Goal: Use online tool/utility: Utilize a website feature to perform a specific function

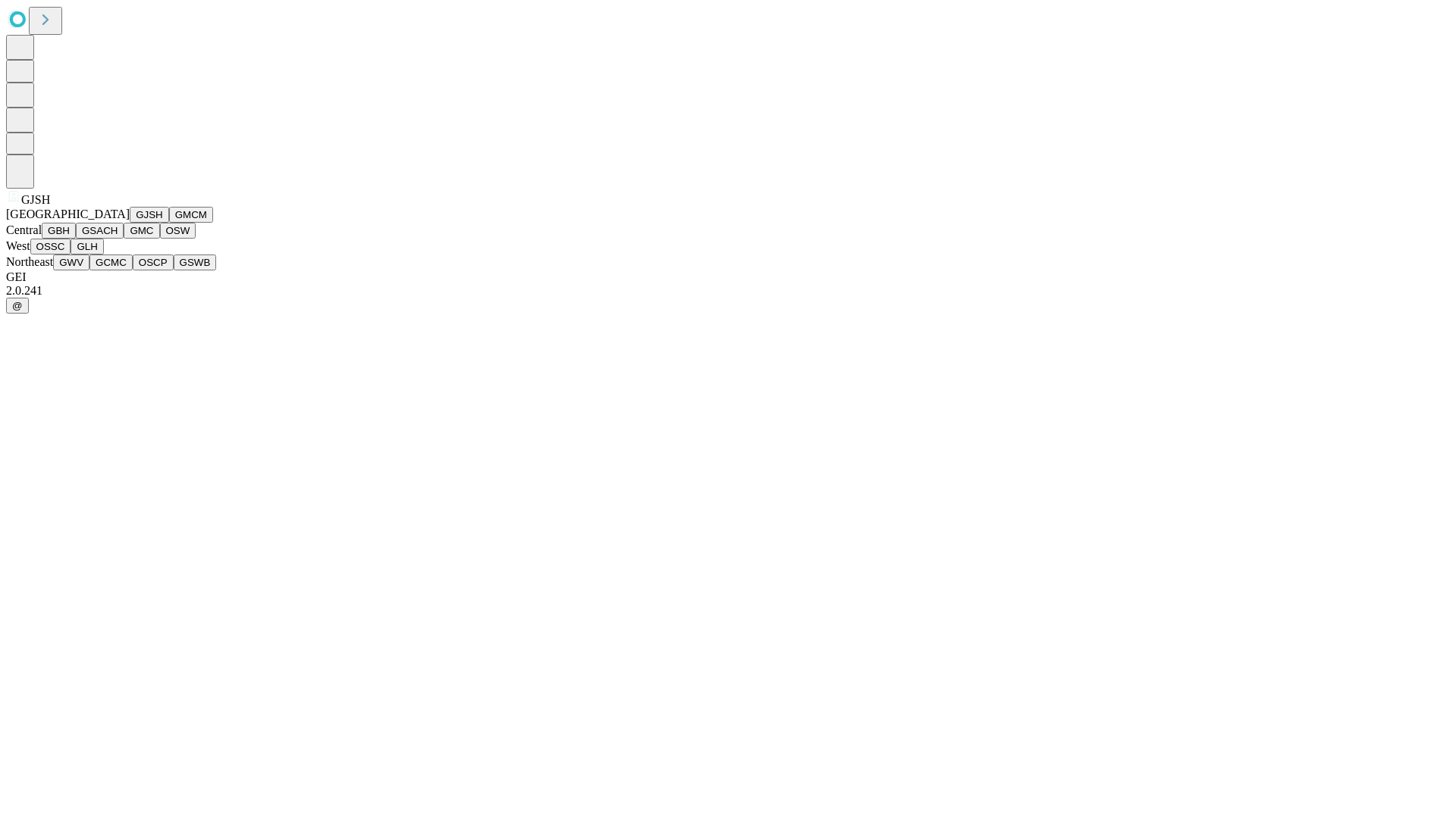
click at [129, 223] on button "GJSH" at bounding box center [149, 215] width 40 height 16
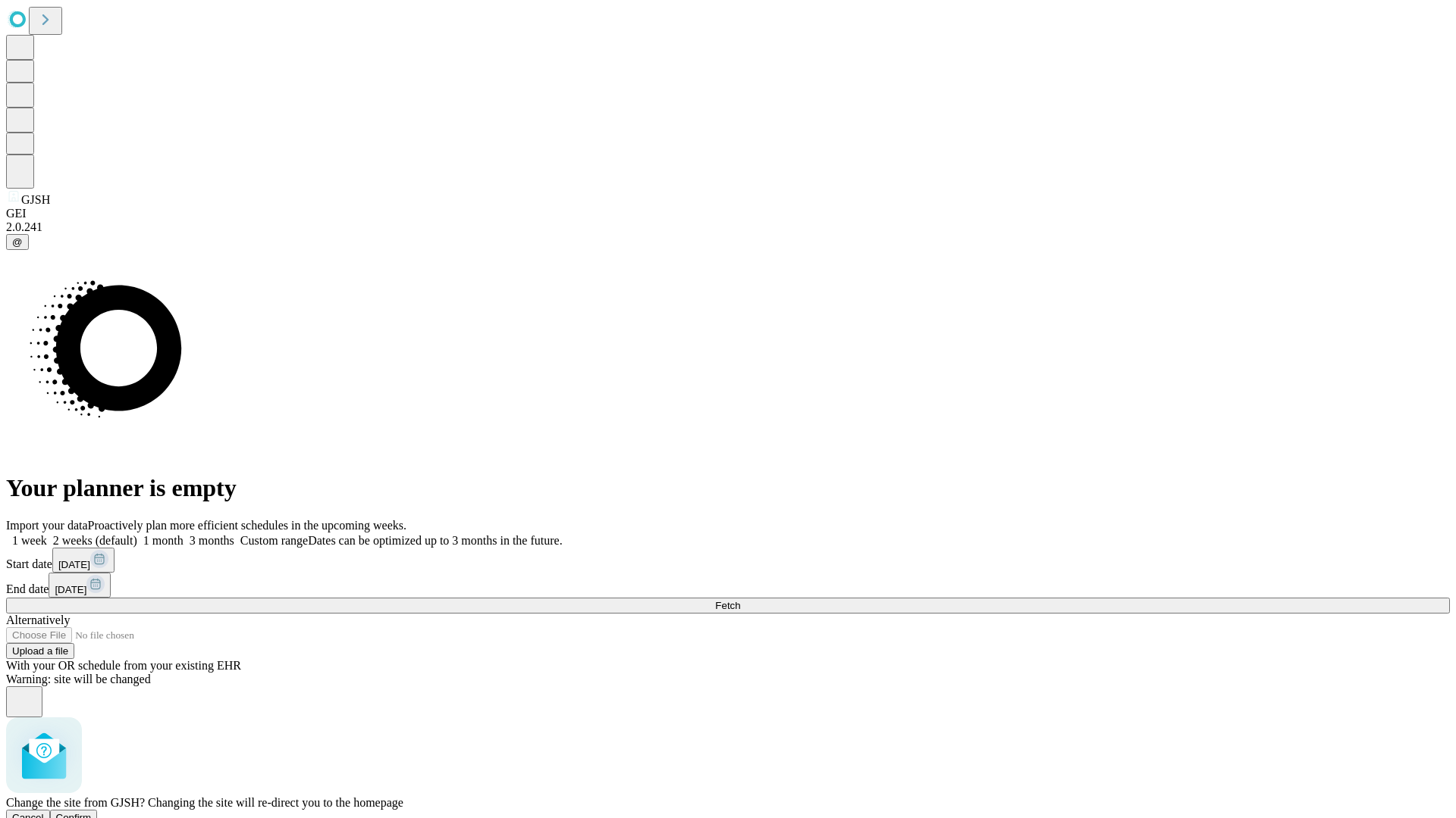
click at [92, 812] on span "Confirm" at bounding box center [74, 818] width 36 height 11
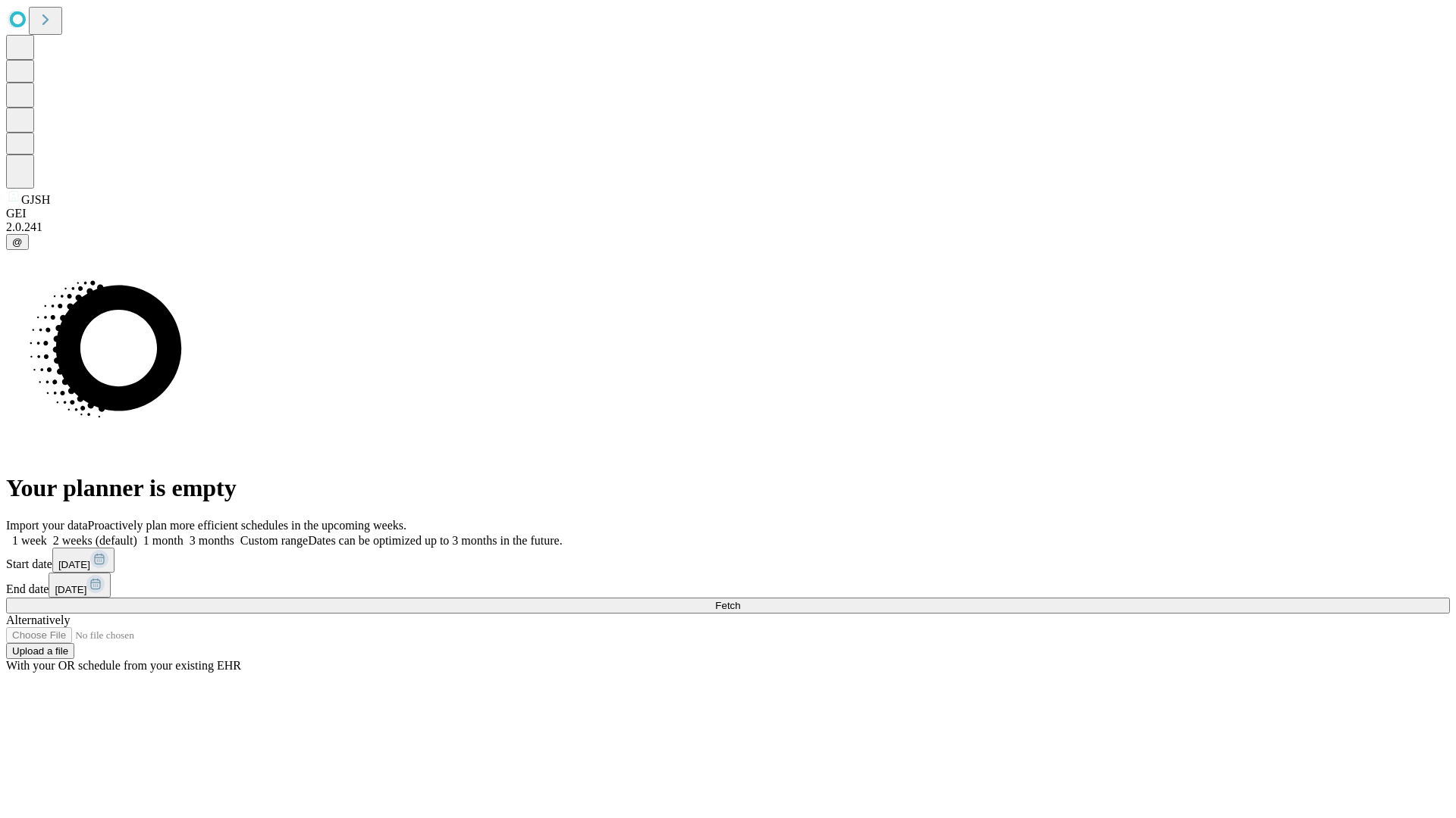
click at [137, 535] on label "2 weeks (default)" at bounding box center [92, 541] width 90 height 13
click at [740, 600] on span "Fetch" at bounding box center [727, 606] width 25 height 11
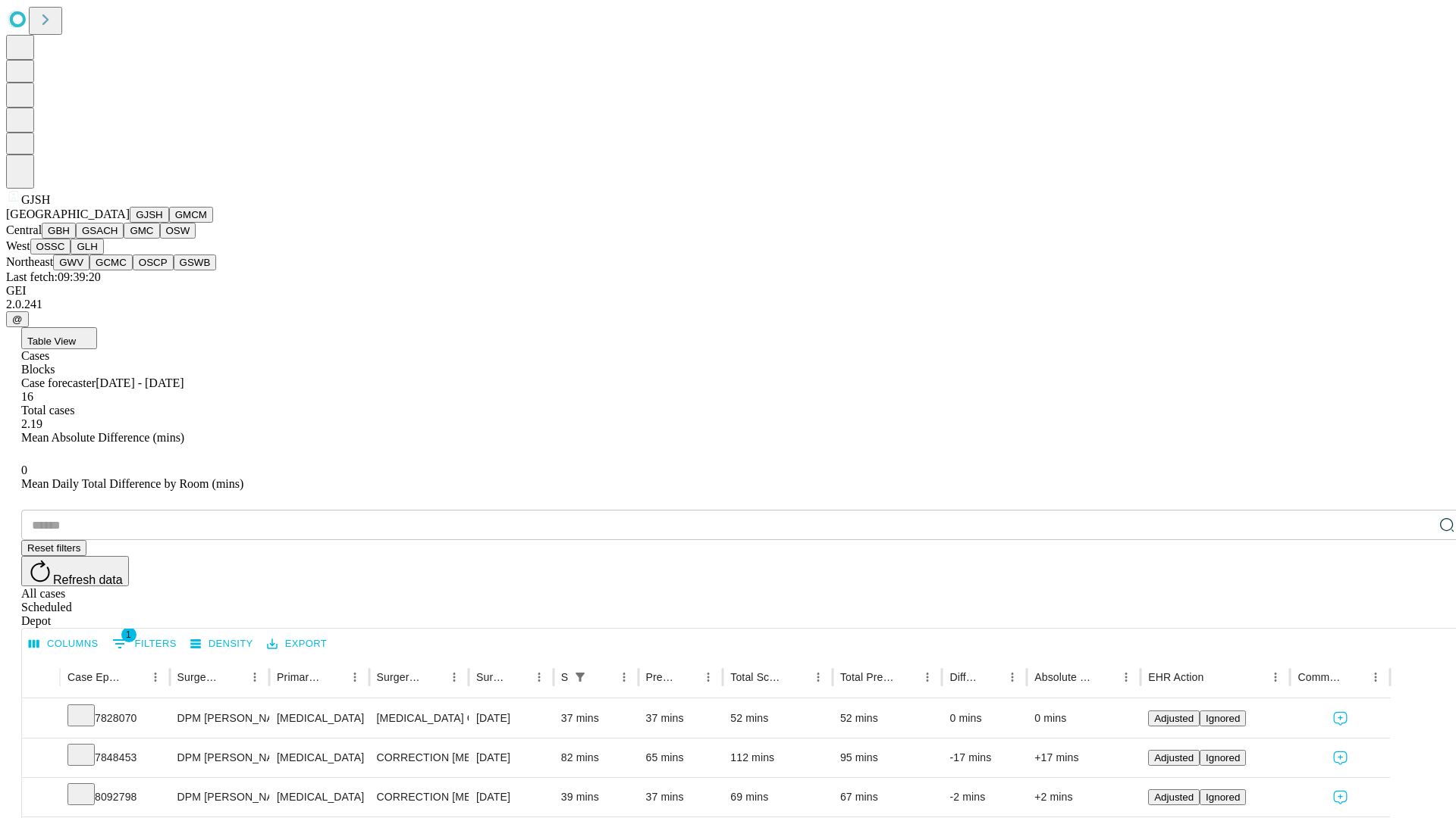
click at [169, 223] on button "GMCM" at bounding box center [191, 215] width 44 height 16
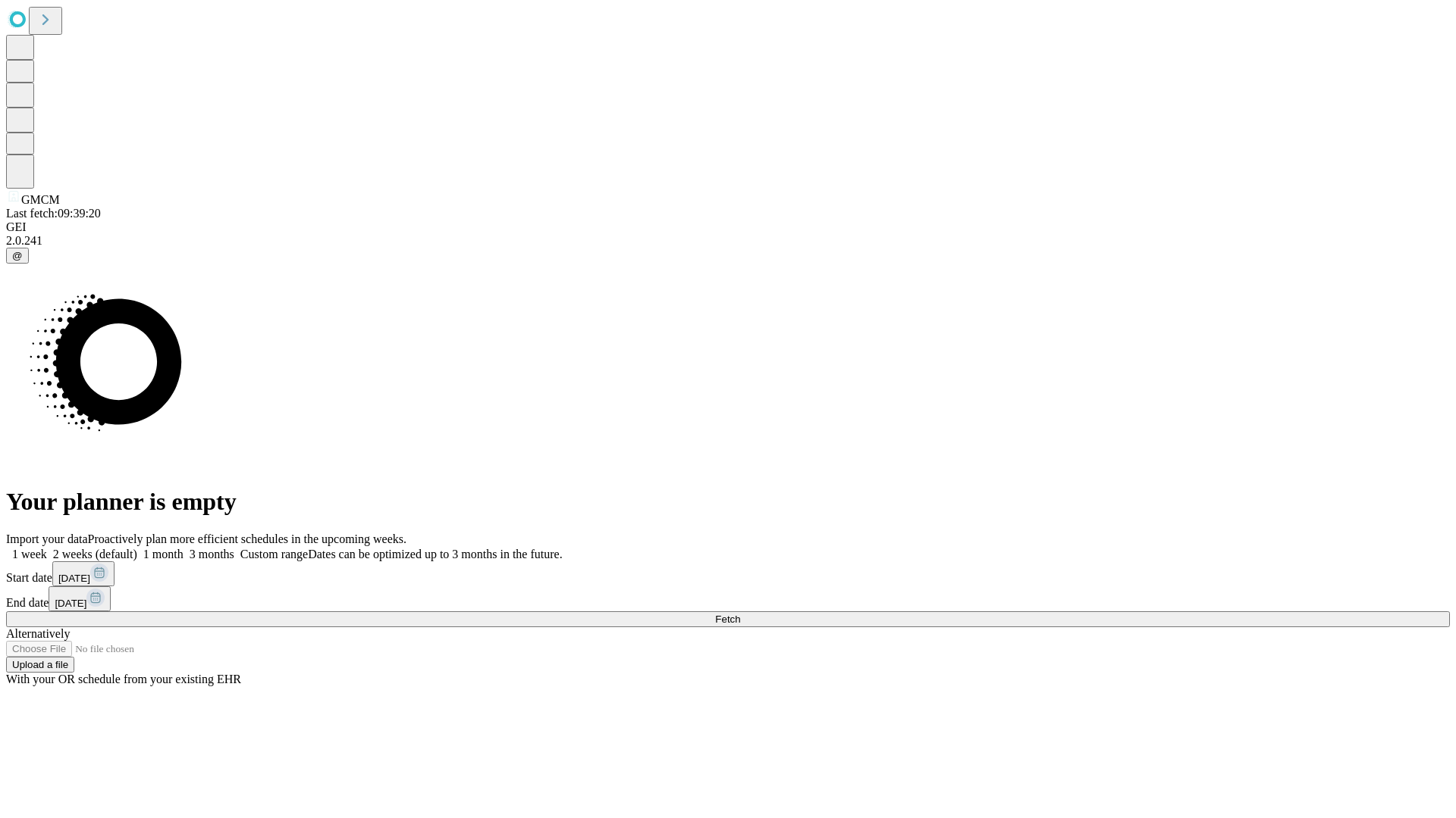
click at [137, 547] on label "2 weeks (default)" at bounding box center [92, 554] width 90 height 13
click at [740, 614] on span "Fetch" at bounding box center [727, 619] width 25 height 11
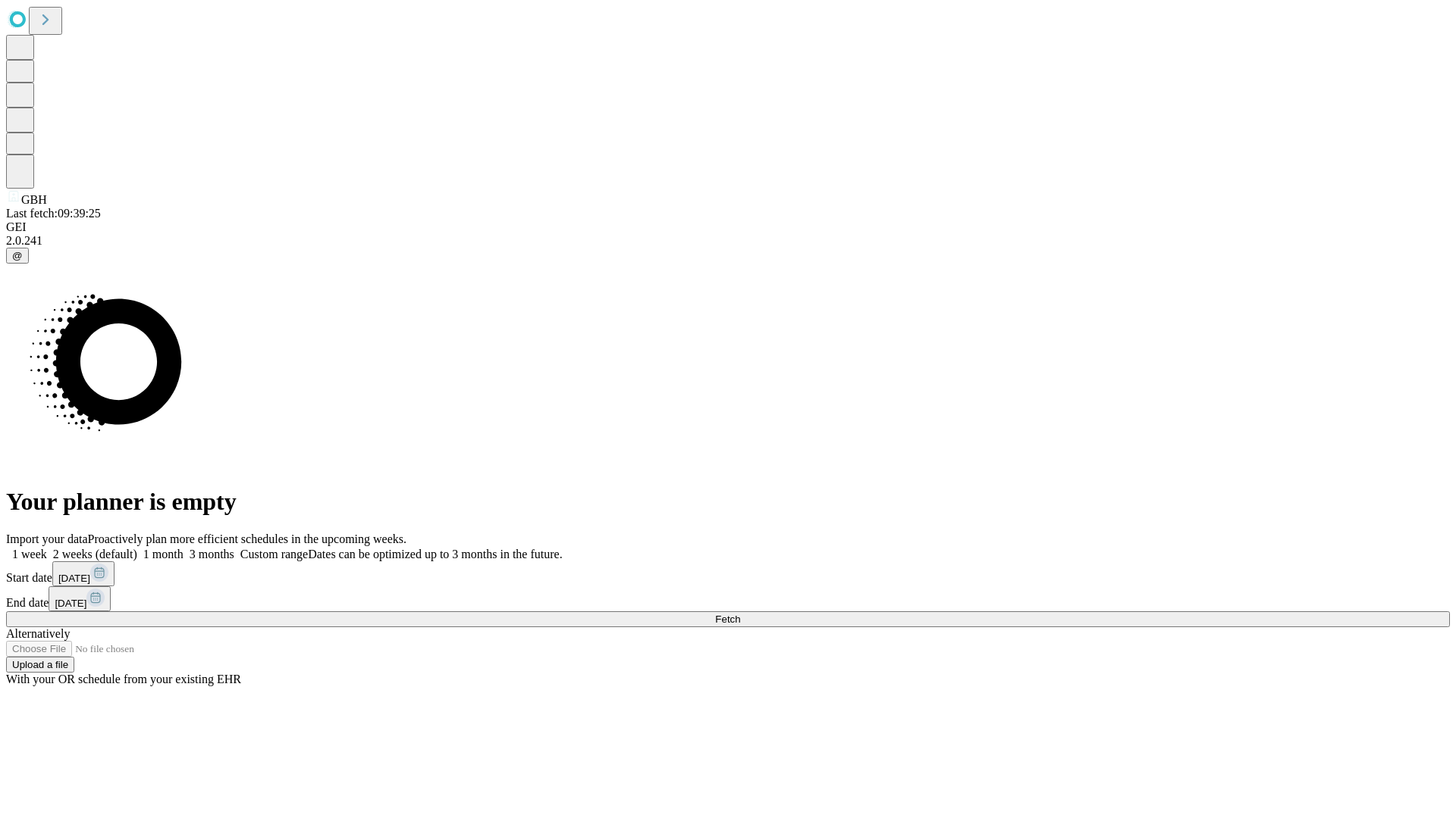
click at [137, 547] on label "2 weeks (default)" at bounding box center [92, 554] width 90 height 13
click at [740, 614] on span "Fetch" at bounding box center [727, 619] width 25 height 11
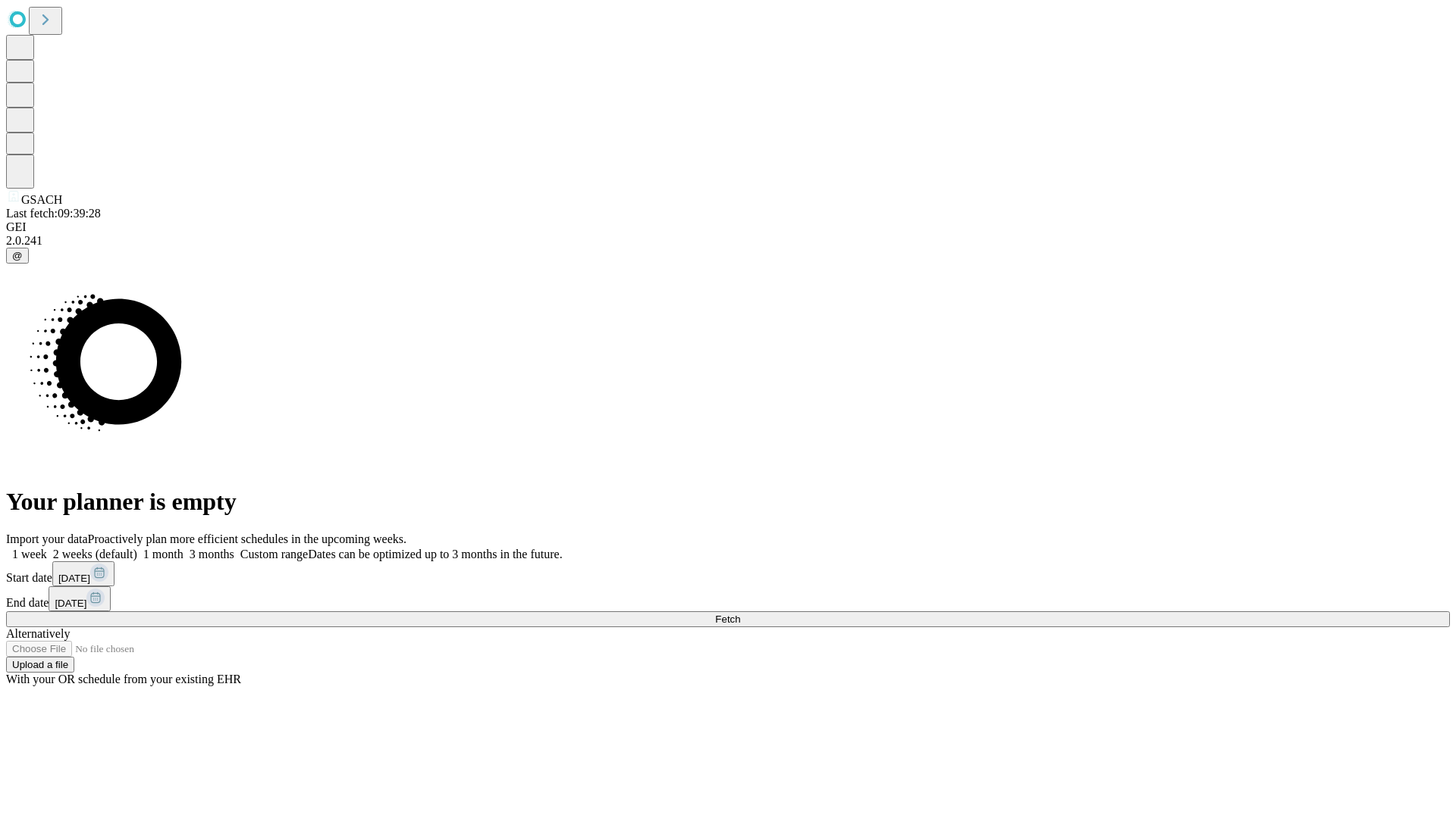
click at [137, 547] on label "2 weeks (default)" at bounding box center [92, 554] width 90 height 13
click at [740, 614] on span "Fetch" at bounding box center [727, 619] width 25 height 11
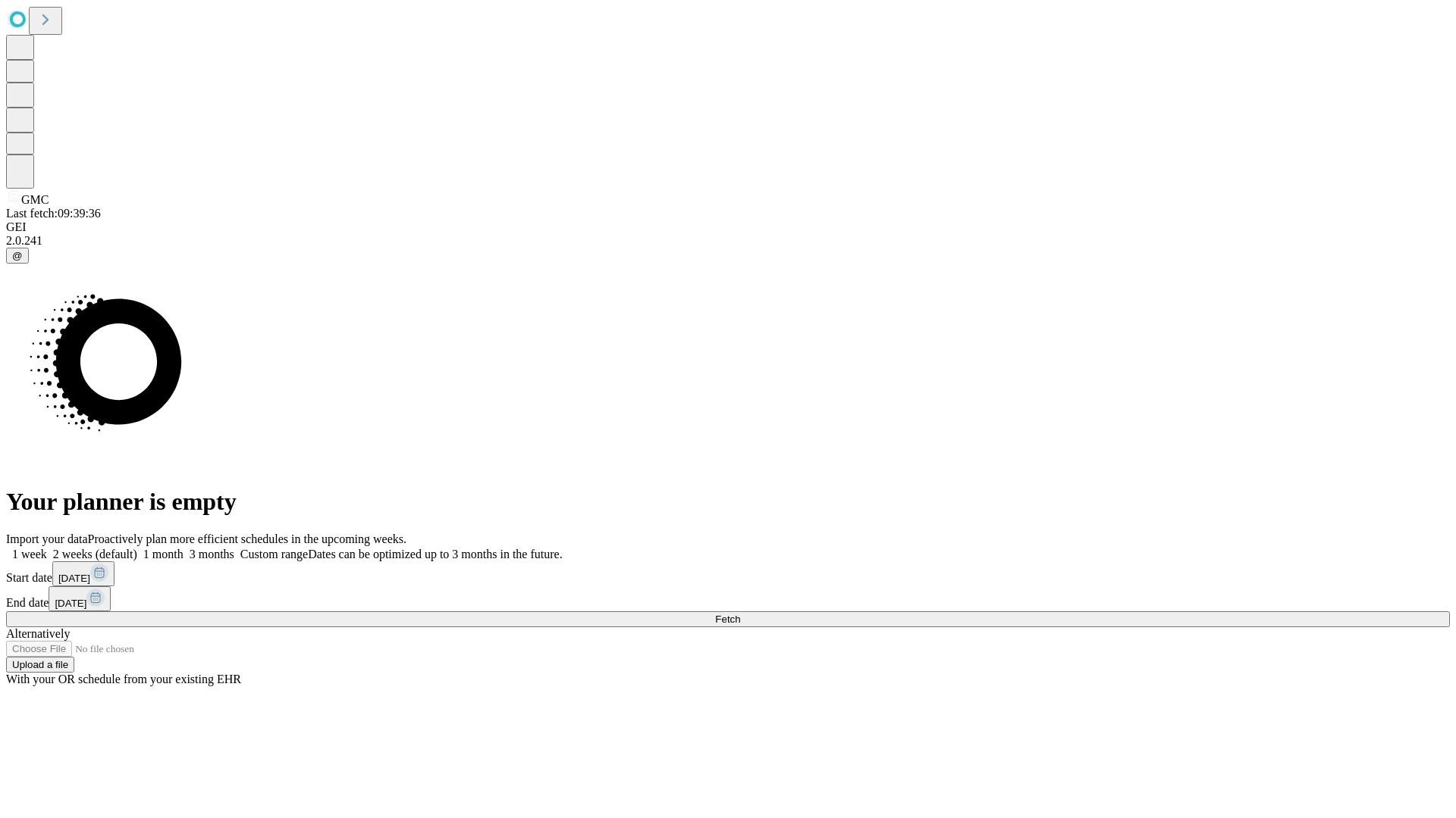
click at [740, 614] on span "Fetch" at bounding box center [727, 619] width 25 height 11
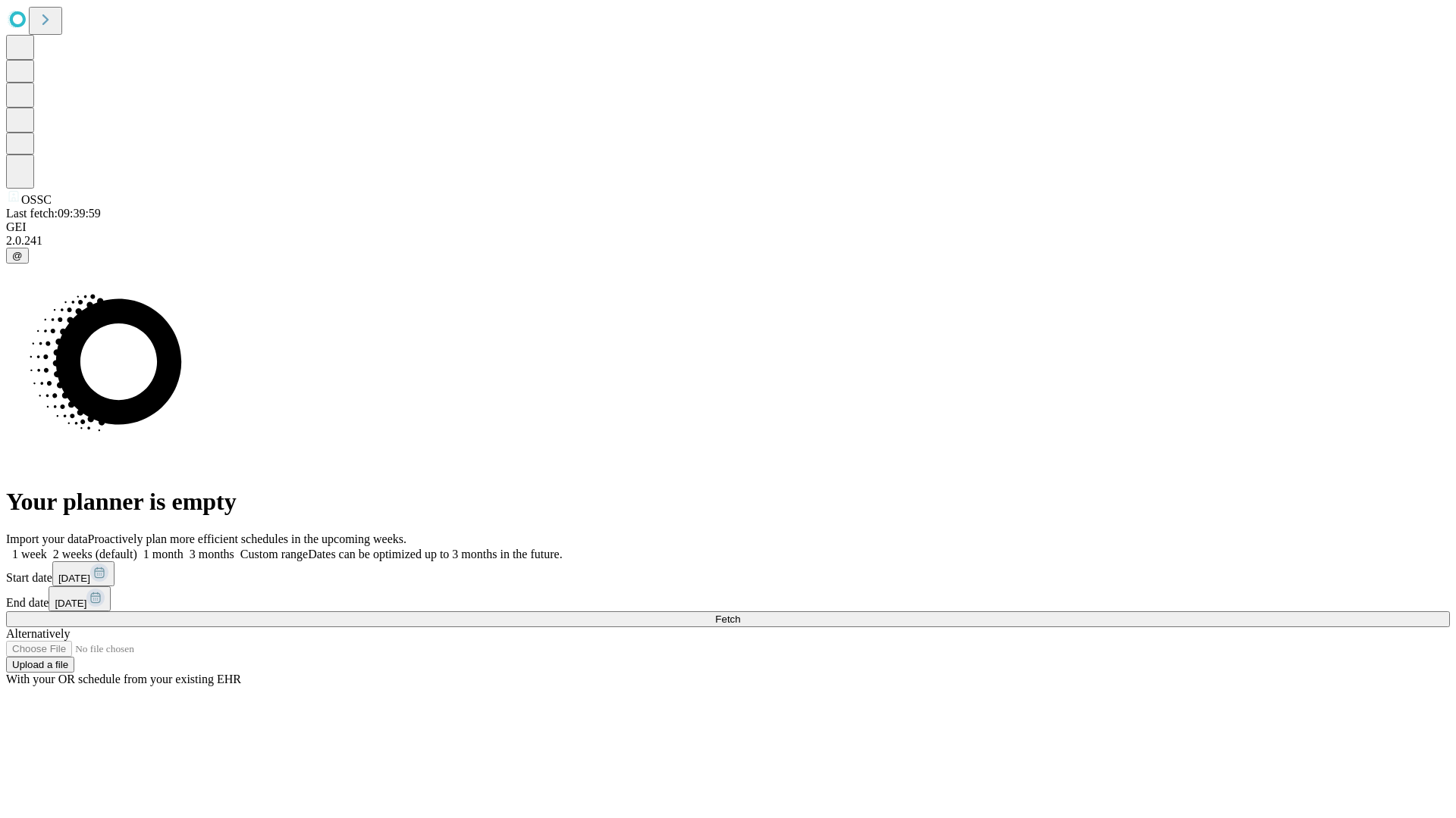
click at [137, 547] on label "2 weeks (default)" at bounding box center [92, 554] width 90 height 13
click at [740, 614] on span "Fetch" at bounding box center [727, 619] width 25 height 11
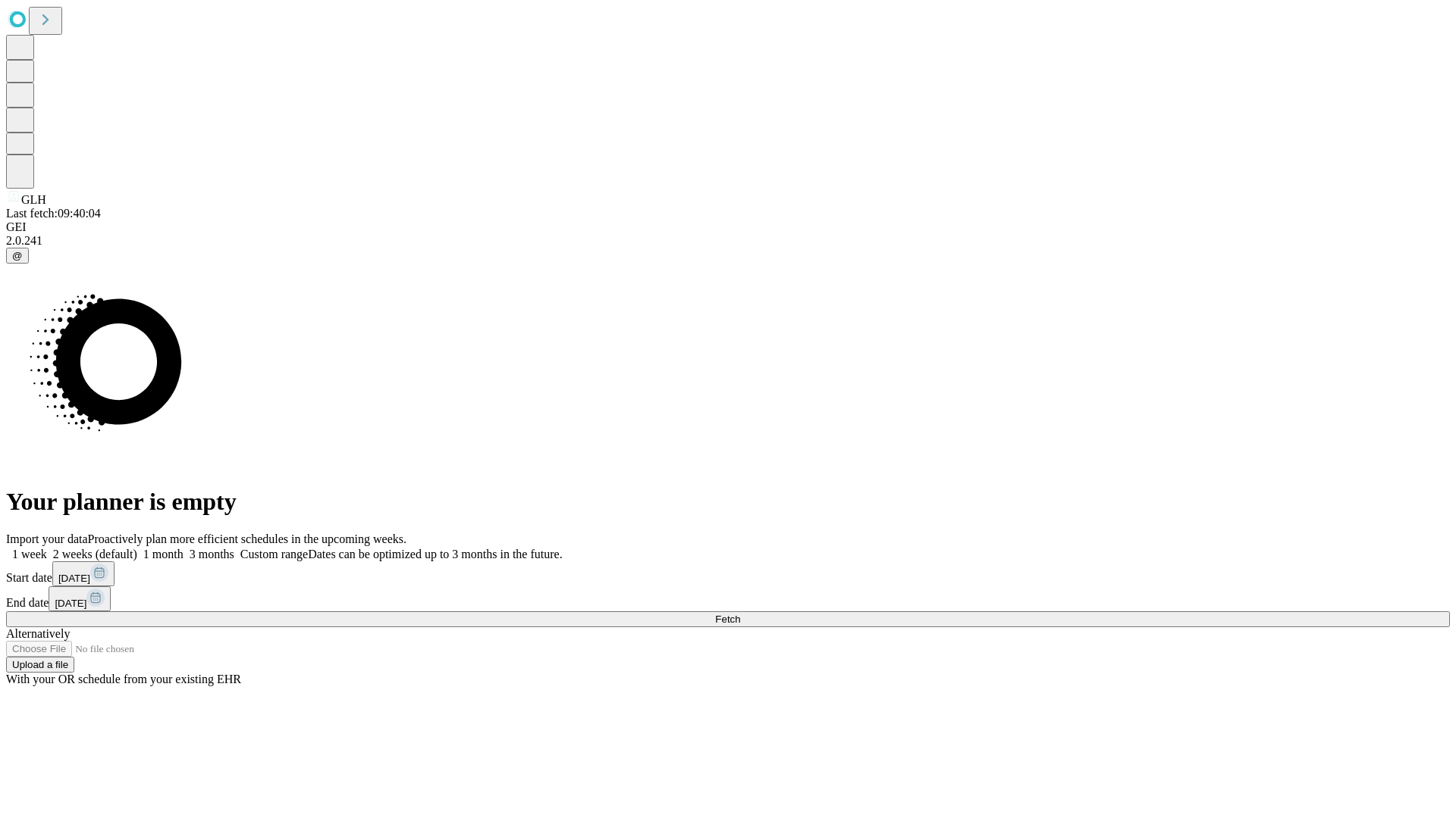
click at [740, 614] on span "Fetch" at bounding box center [727, 619] width 25 height 11
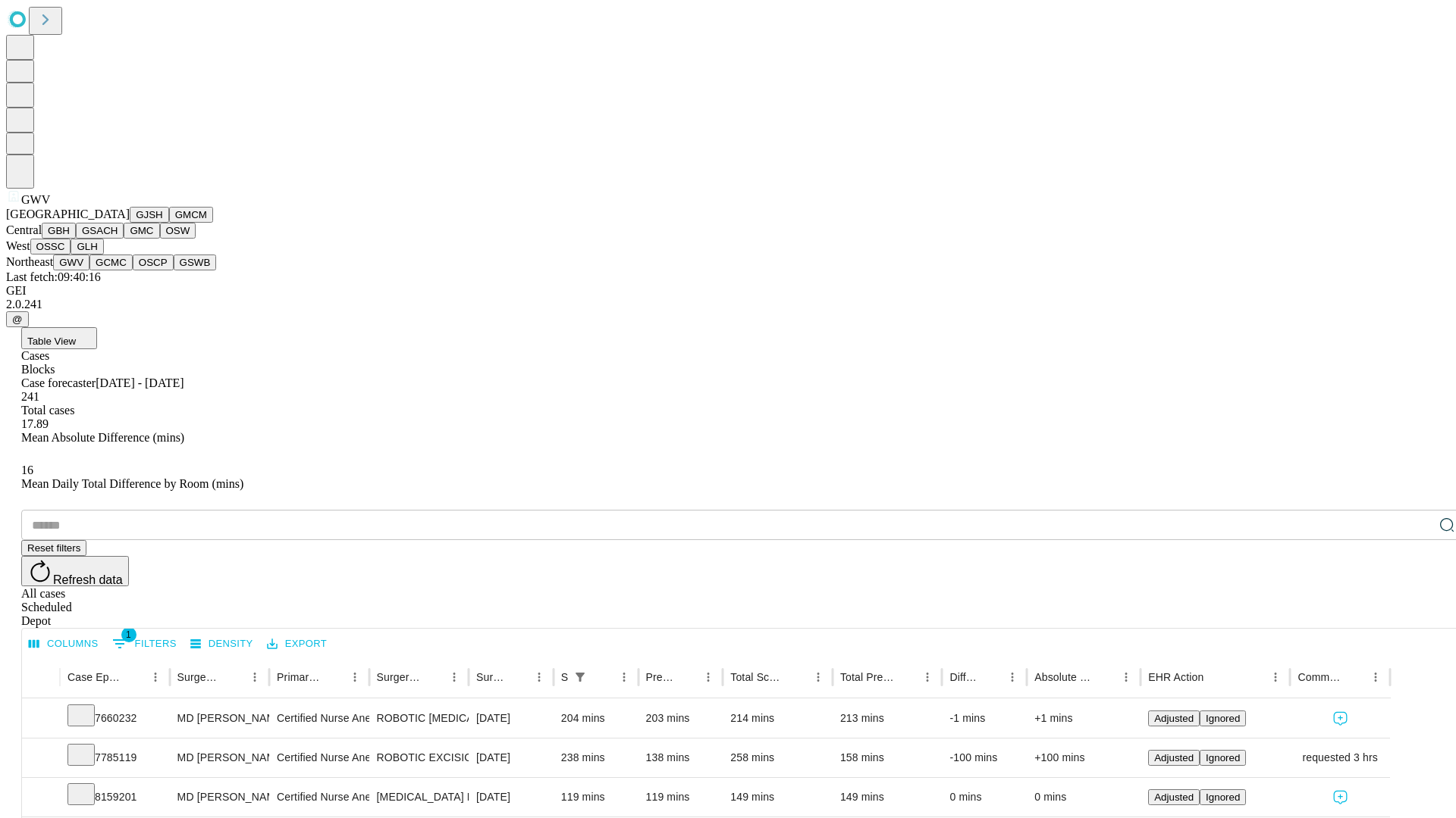
click at [117, 271] on button "GCMC" at bounding box center [111, 262] width 43 height 16
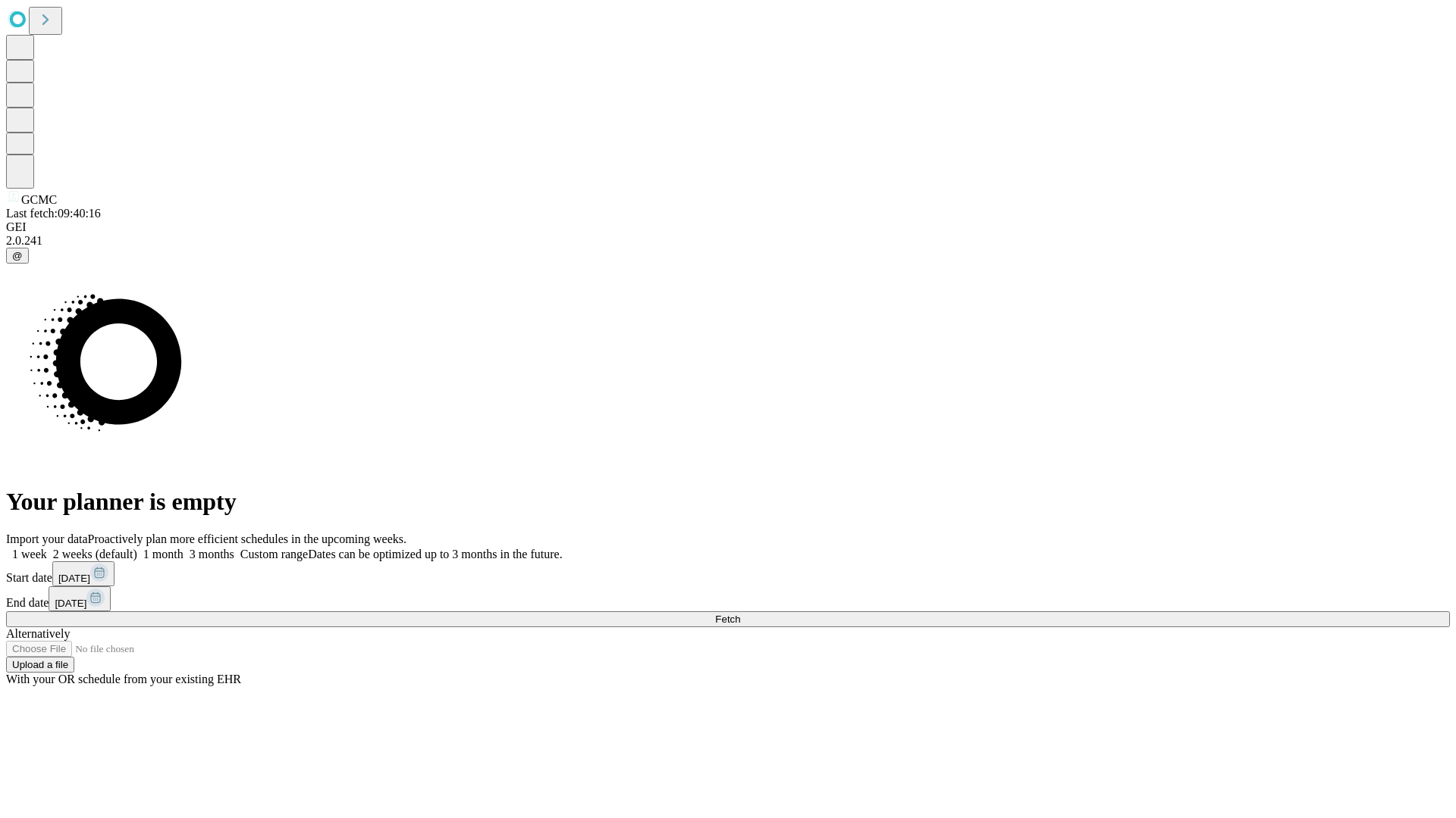
click at [740, 614] on span "Fetch" at bounding box center [727, 619] width 25 height 11
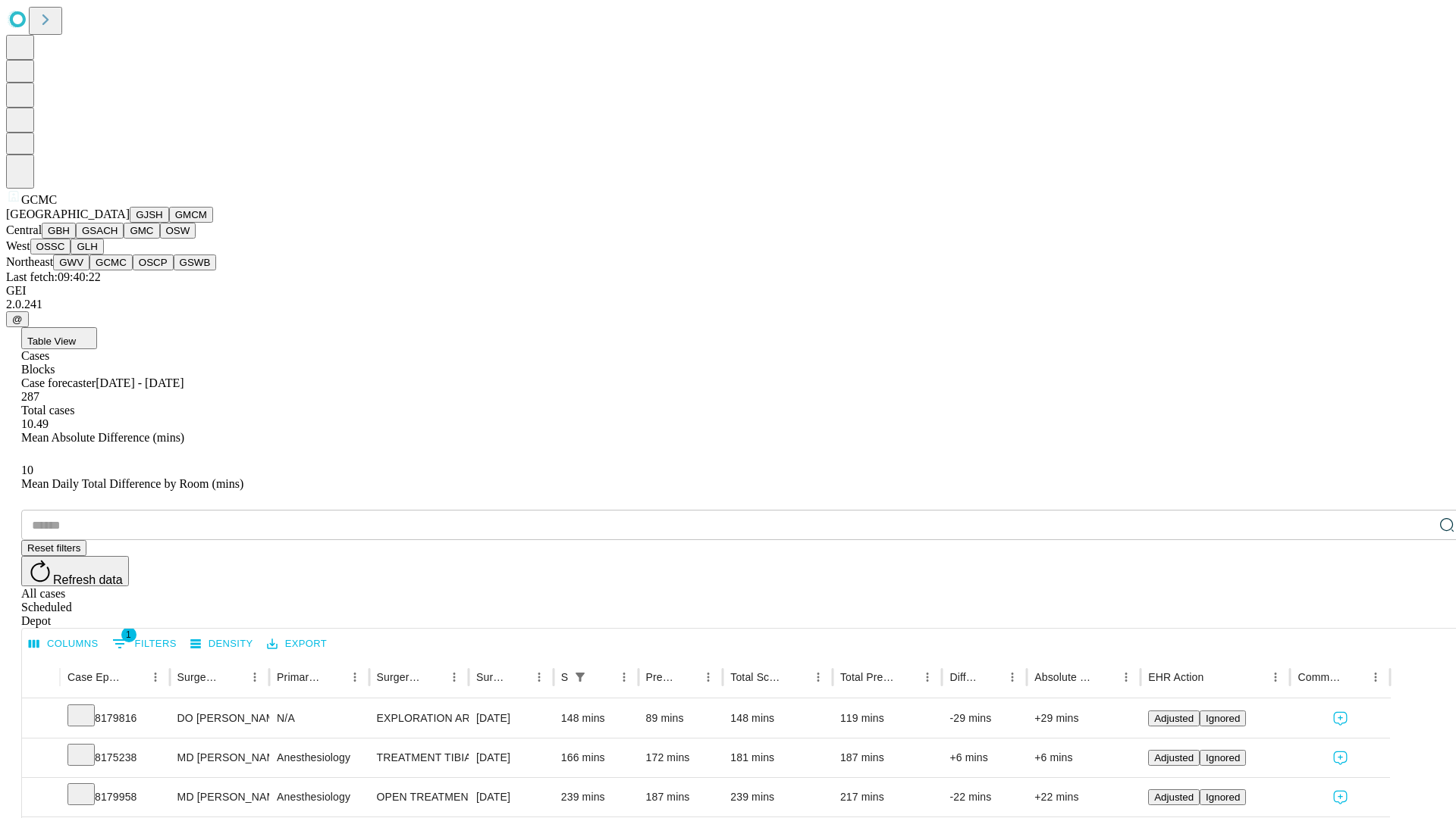
click at [133, 271] on button "OSCP" at bounding box center [153, 262] width 41 height 16
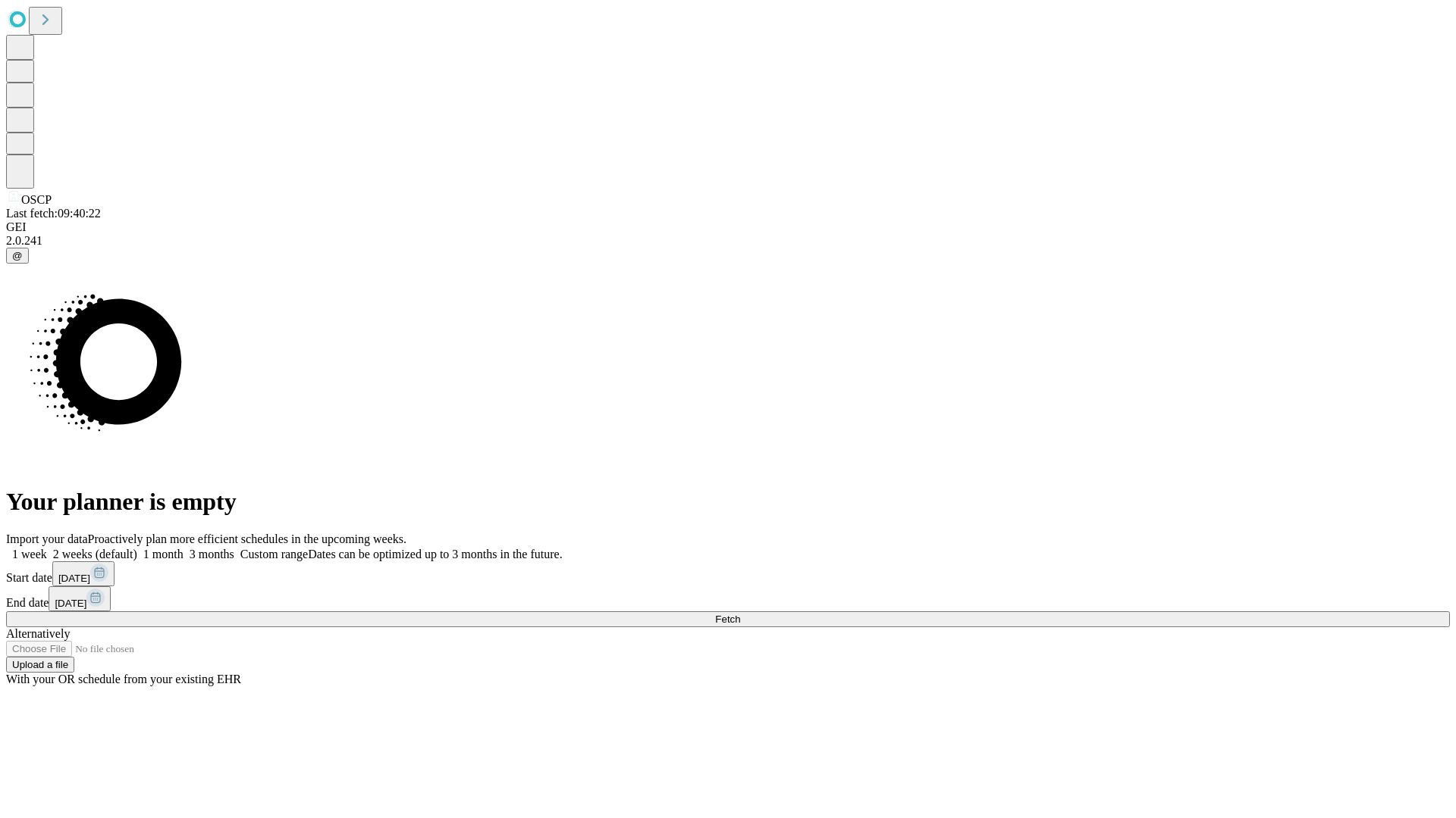
click at [137, 547] on label "2 weeks (default)" at bounding box center [92, 554] width 90 height 13
click at [740, 614] on span "Fetch" at bounding box center [727, 619] width 25 height 11
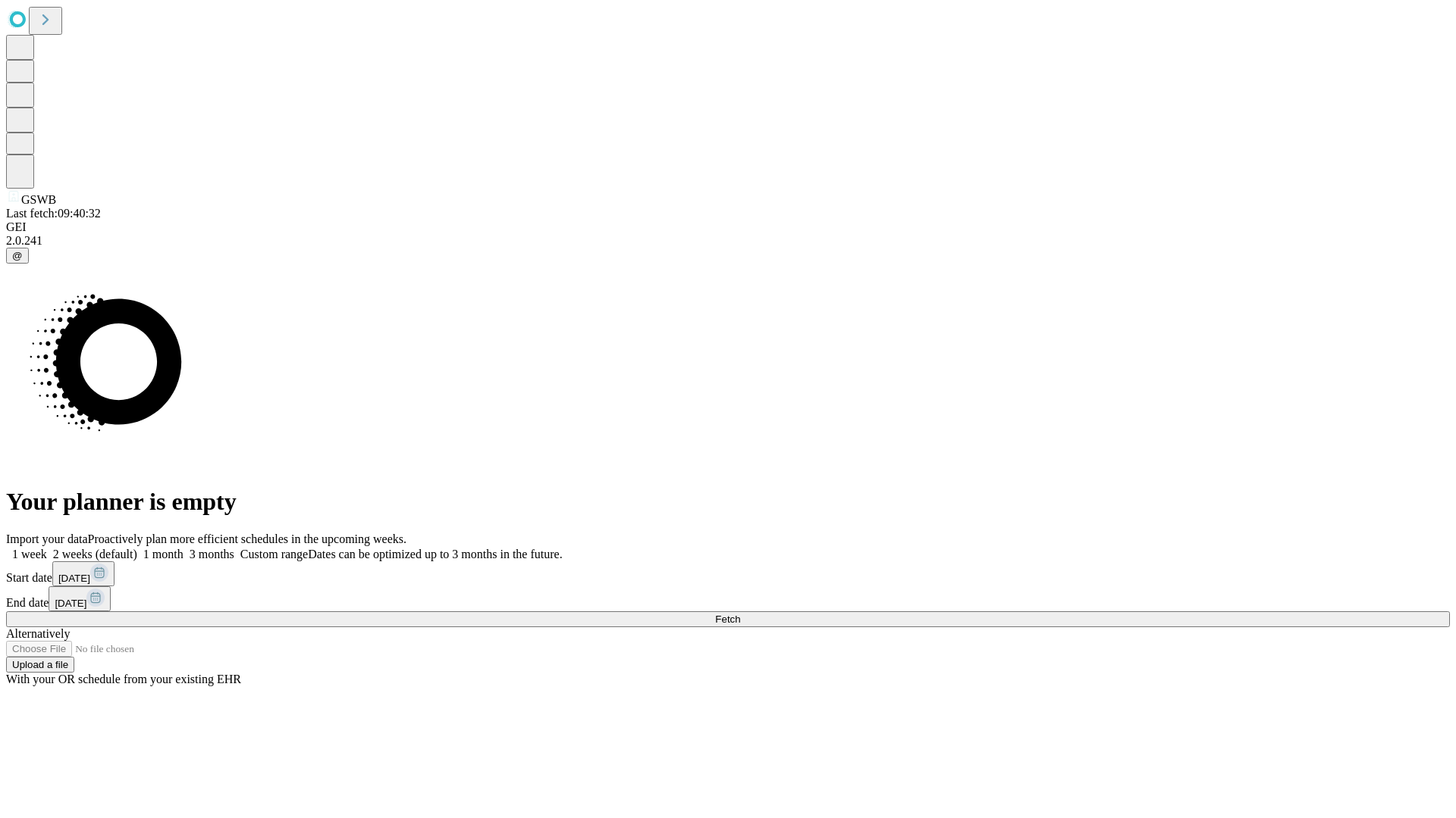
click at [137, 547] on label "2 weeks (default)" at bounding box center [92, 554] width 90 height 13
click at [740, 614] on span "Fetch" at bounding box center [727, 619] width 25 height 11
